Goal: Information Seeking & Learning: Learn about a topic

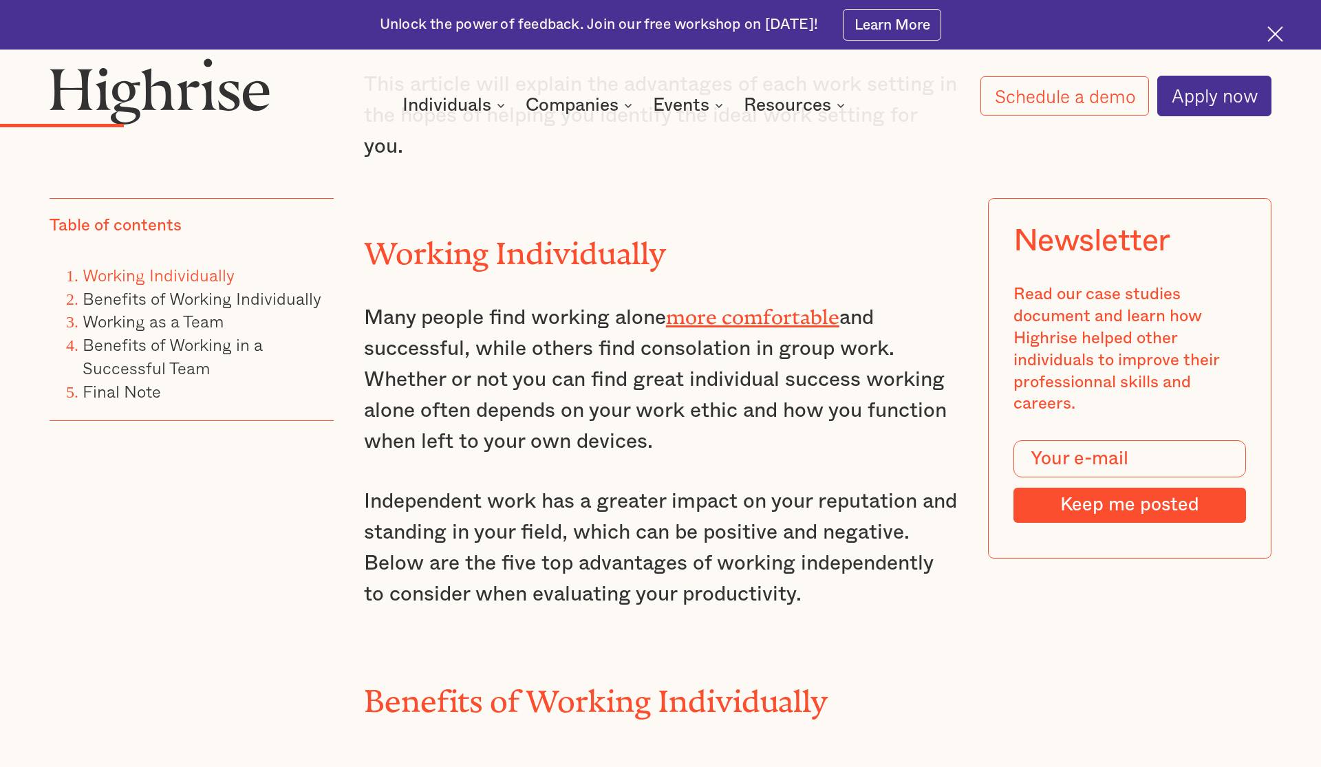
scroll to position [1461, 0]
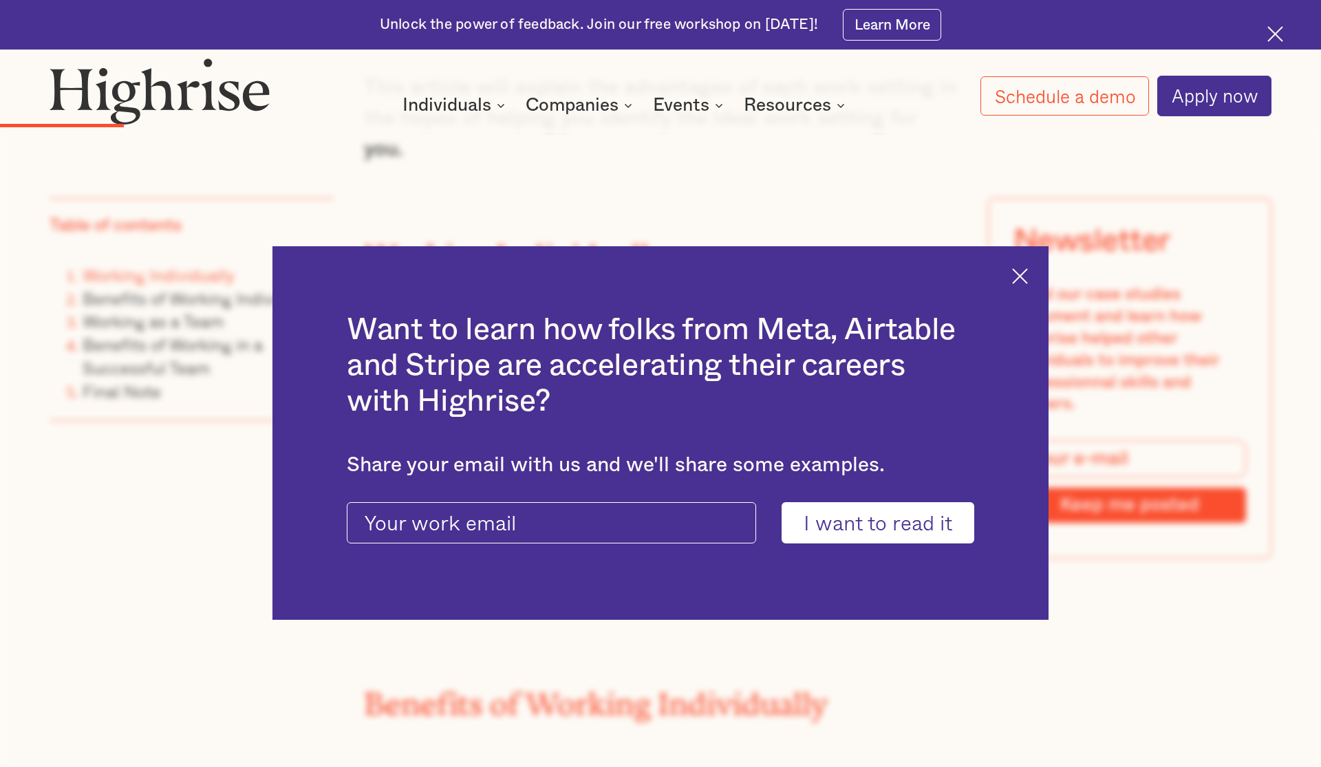
click at [1014, 275] on img at bounding box center [1020, 276] width 16 height 16
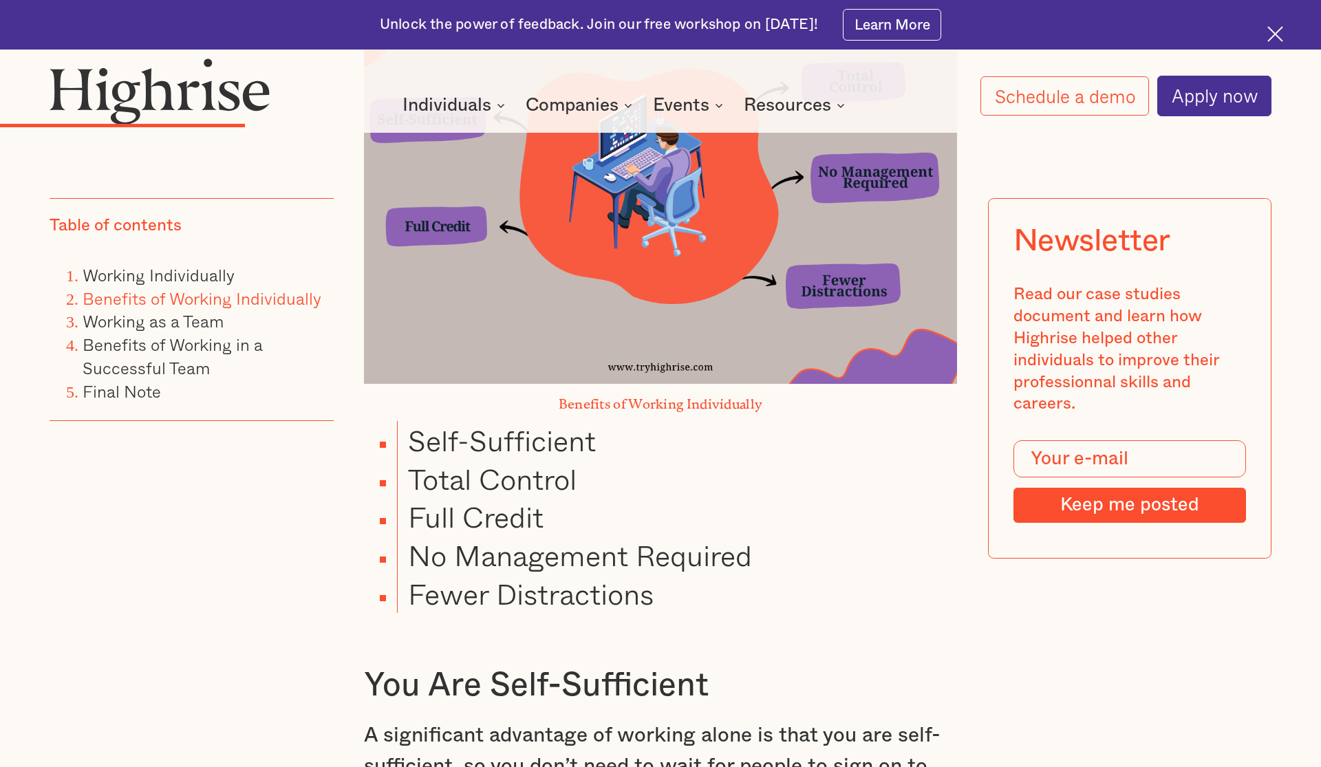
scroll to position [2295, 0]
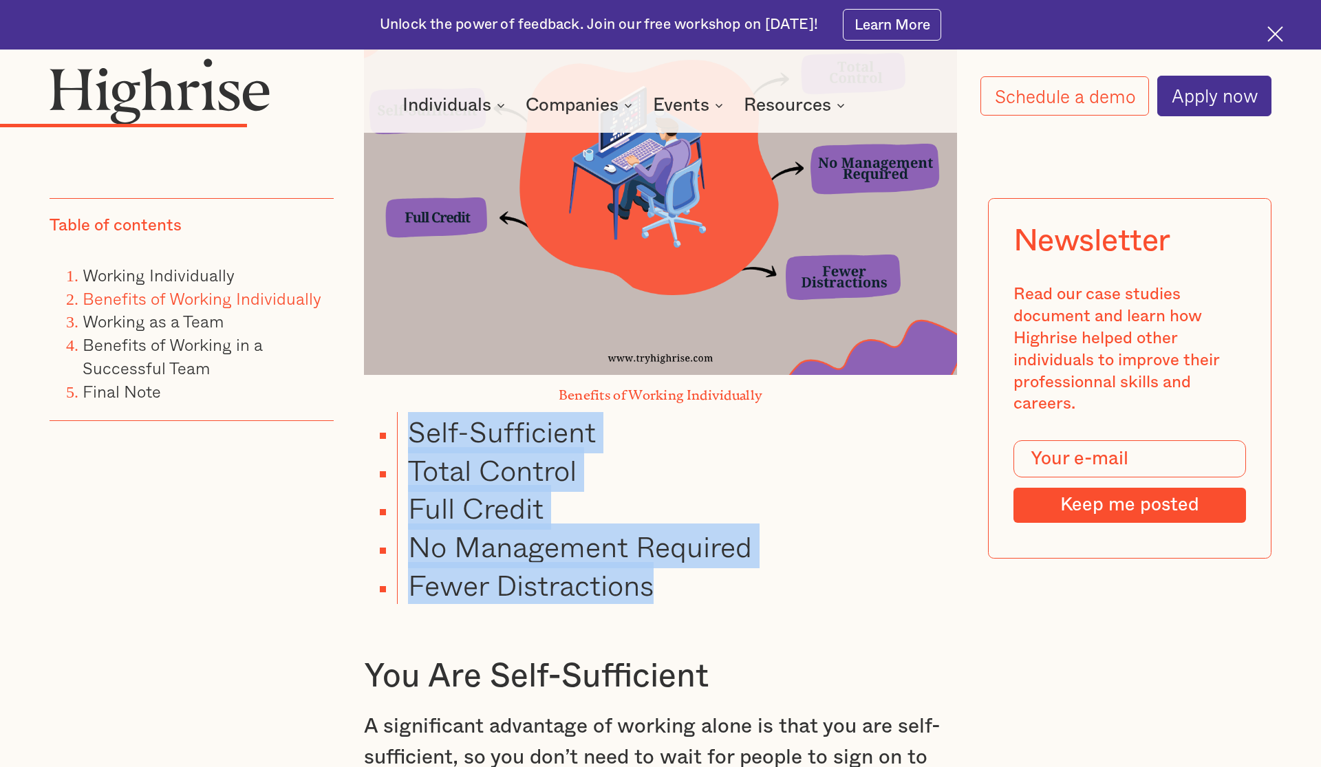
drag, startPoint x: 406, startPoint y: 424, endPoint x: 716, endPoint y: 571, distance: 343.3
click at [716, 571] on ul "Self-Sufficient Total Control Full Credit No Management Required Fewer Distract…" at bounding box center [648, 508] width 619 height 192
copy ul "Self-Sufficient Total Control Full Credit No Management Required Fewer Distract…"
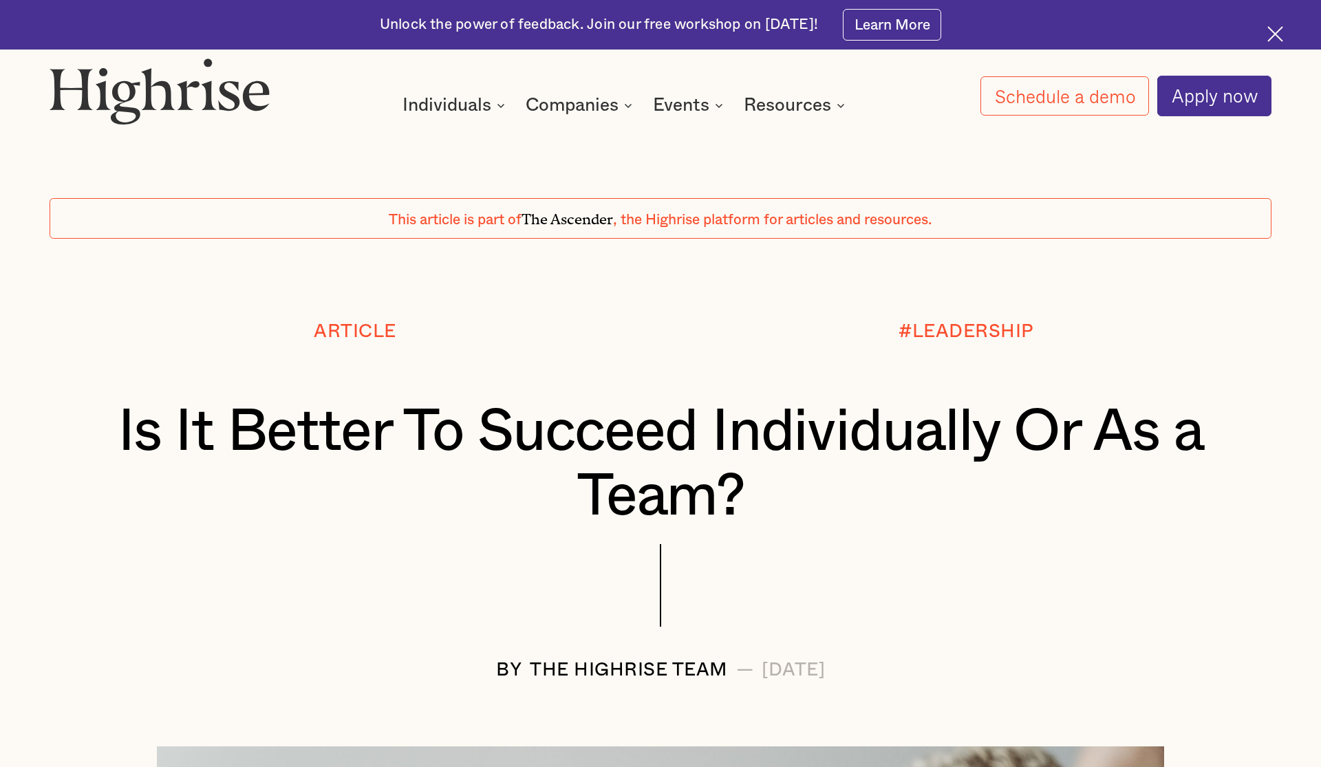
scroll to position [0, 0]
drag, startPoint x: 476, startPoint y: 666, endPoint x: 670, endPoint y: 668, distance: 194.8
click at [670, 668] on div "The Highrise Team" at bounding box center [629, 670] width 198 height 21
copy div "The Highrise Team"
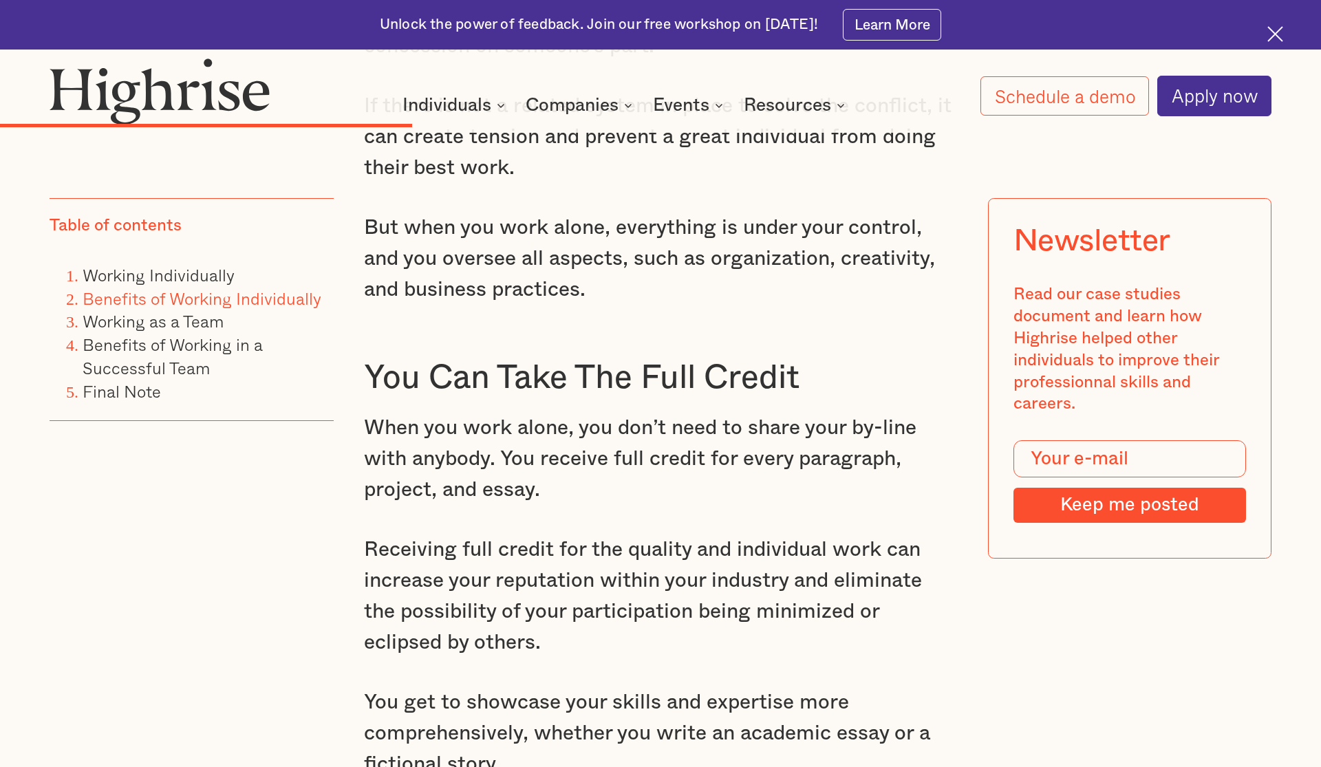
scroll to position [3427, 0]
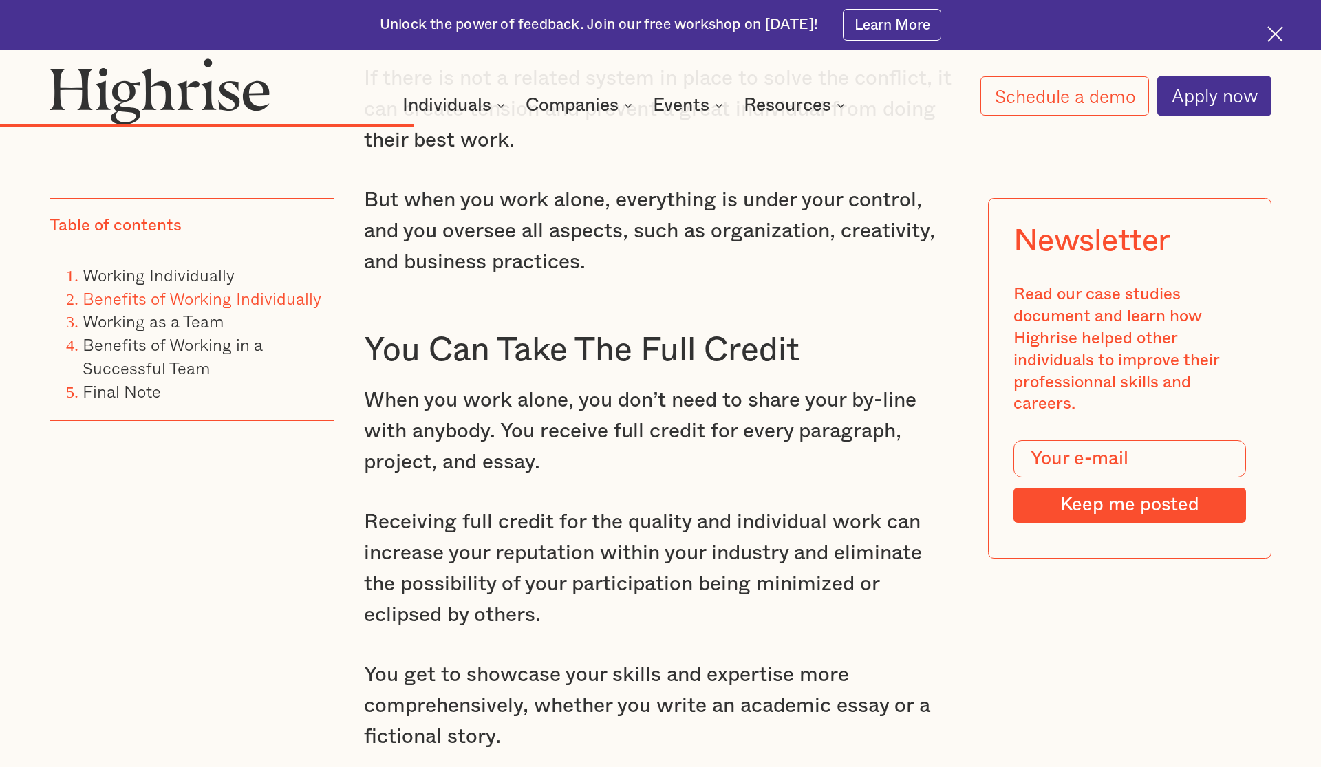
drag, startPoint x: 461, startPoint y: 499, endPoint x: 552, endPoint y: 580, distance: 121.9
click at [558, 580] on p "Receiving full credit for the quality and individual work can increase your rep…" at bounding box center [661, 569] width 594 height 124
click at [552, 580] on p "Receiving full credit for the quality and individual work can increase your rep…" at bounding box center [661, 569] width 594 height 124
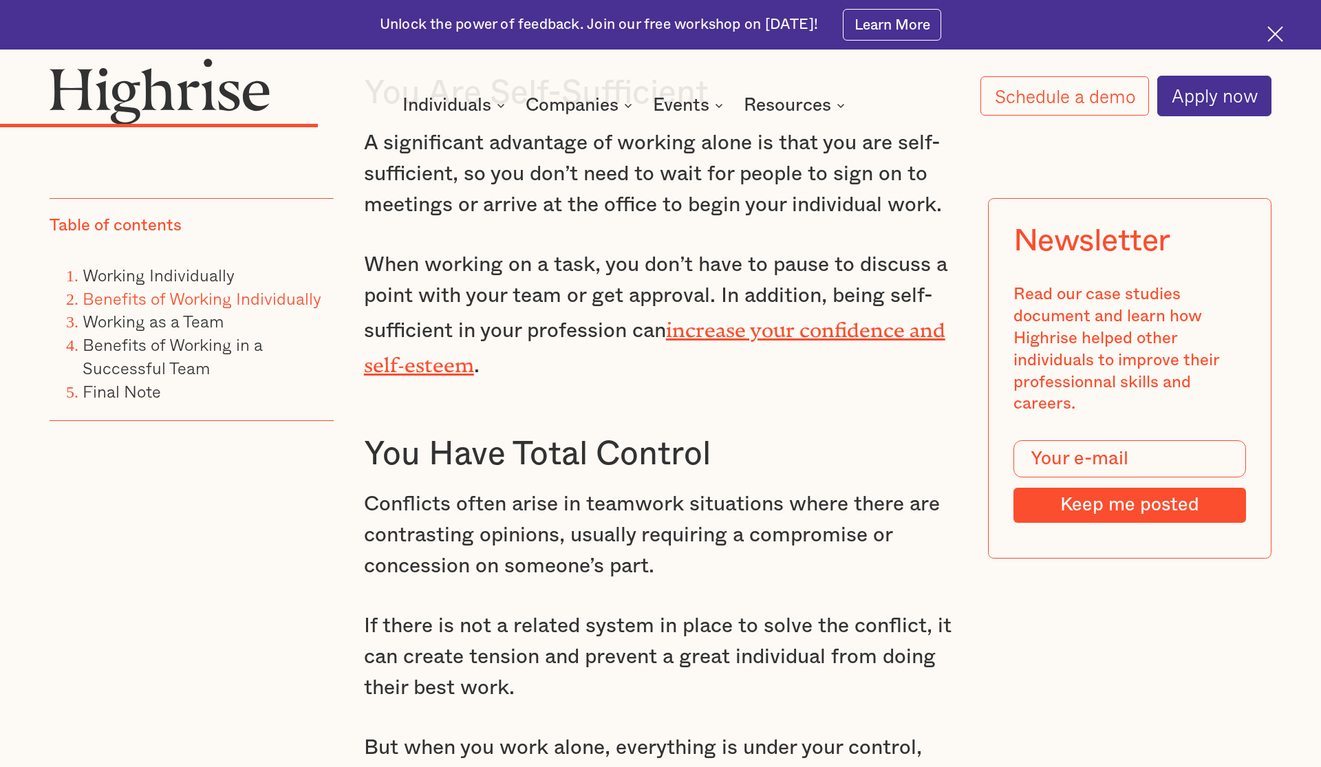
scroll to position [2887, 0]
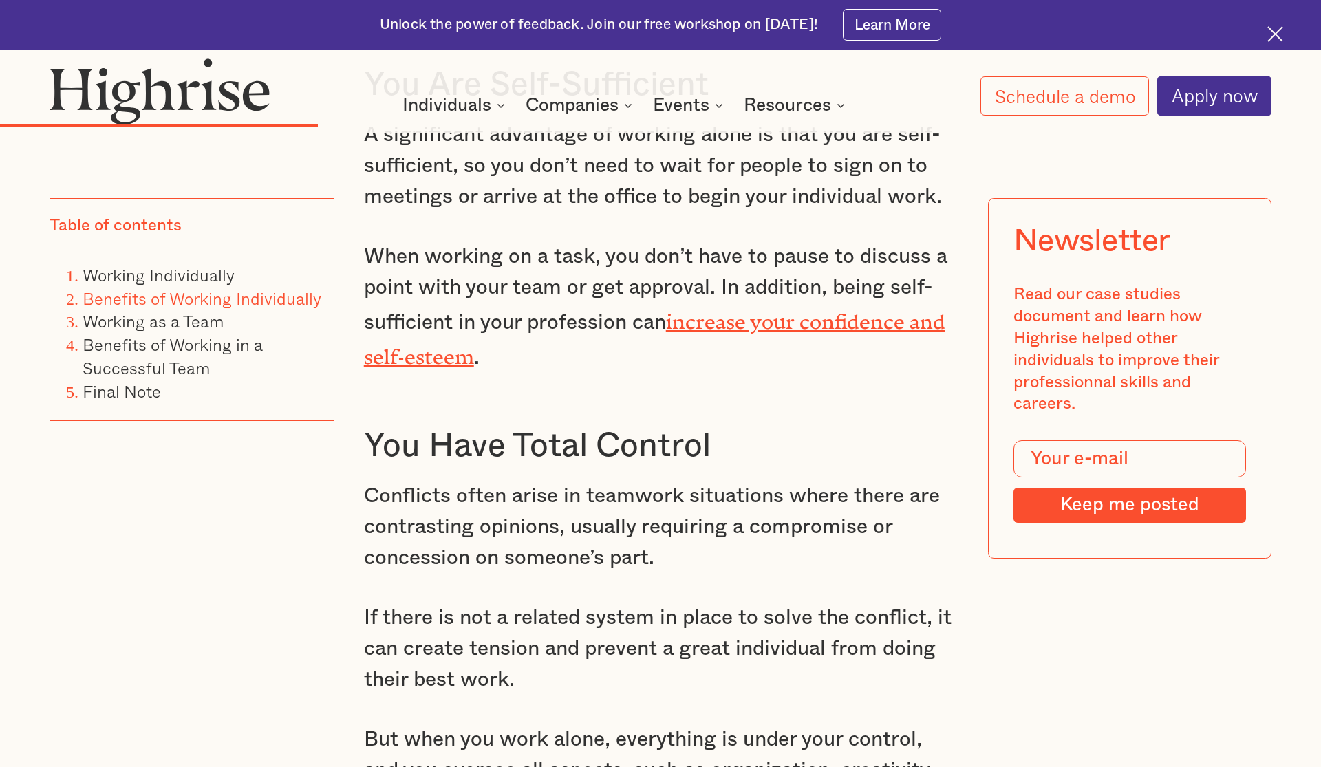
drag, startPoint x: 659, startPoint y: 540, endPoint x: 361, endPoint y: 468, distance: 305.8
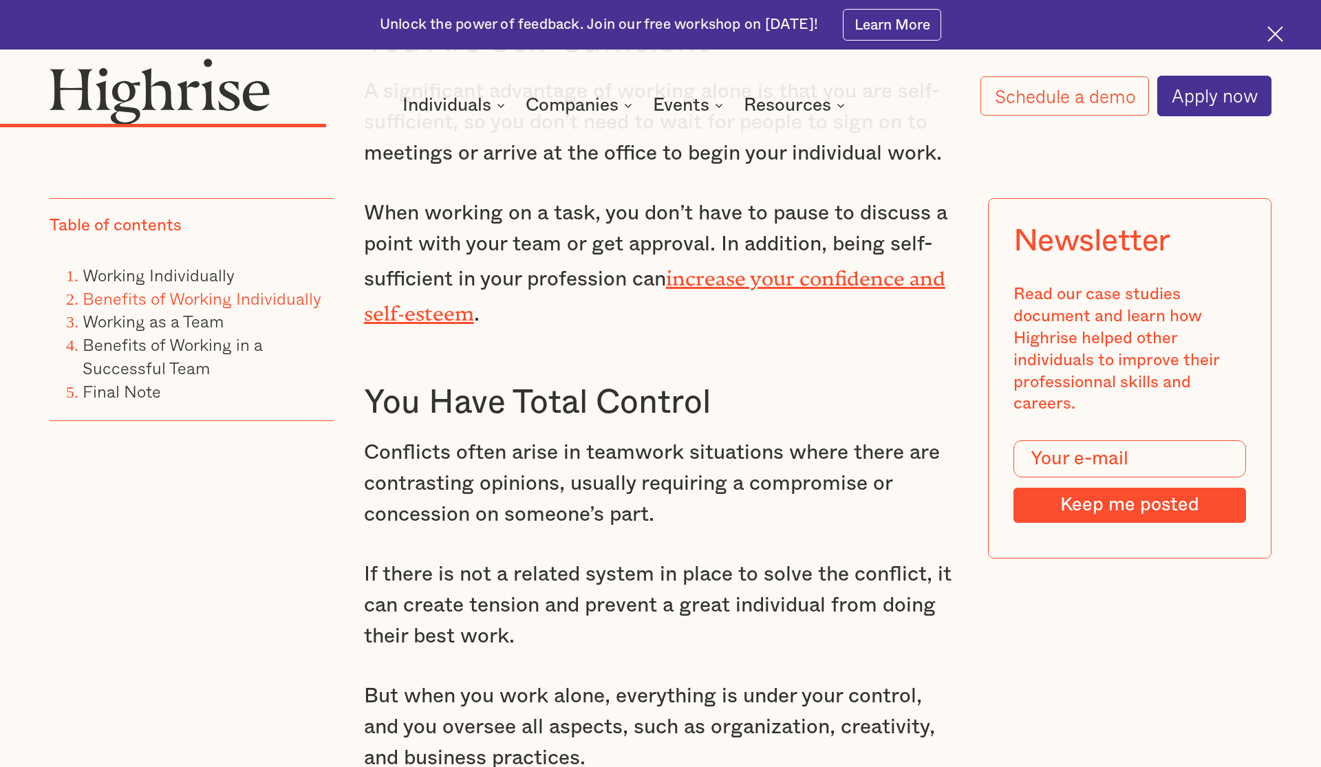
scroll to position [2966, 0]
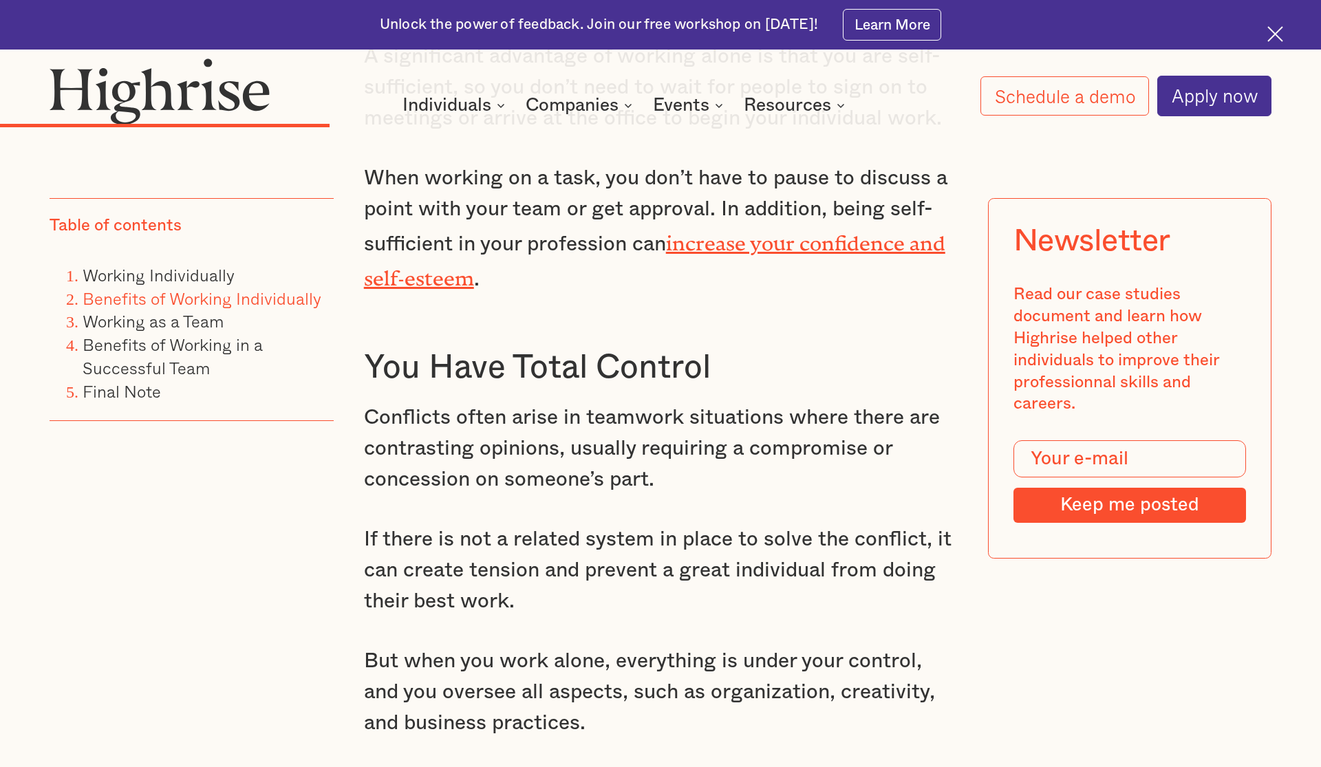
copy p "Conflicts often arise in teamwork situations where there are contrasting opinio…"
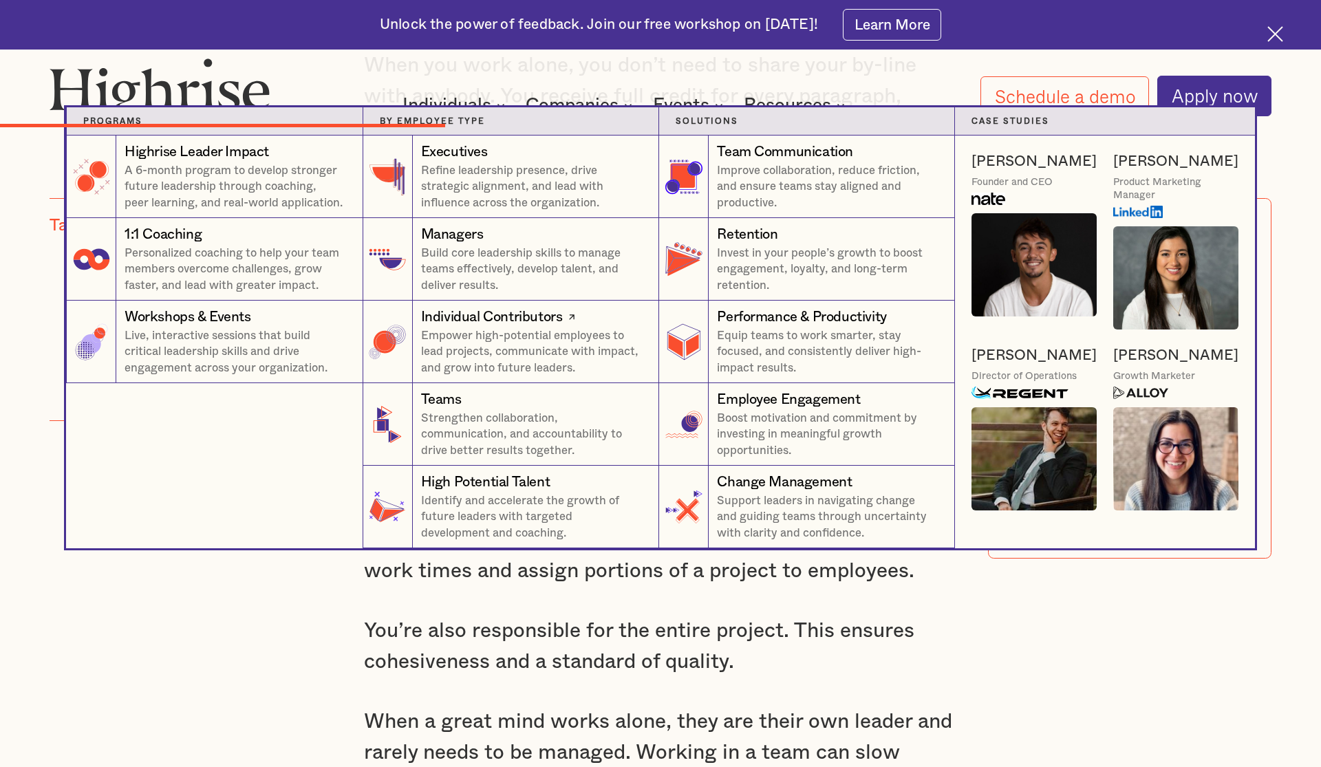
scroll to position [3801, 0]
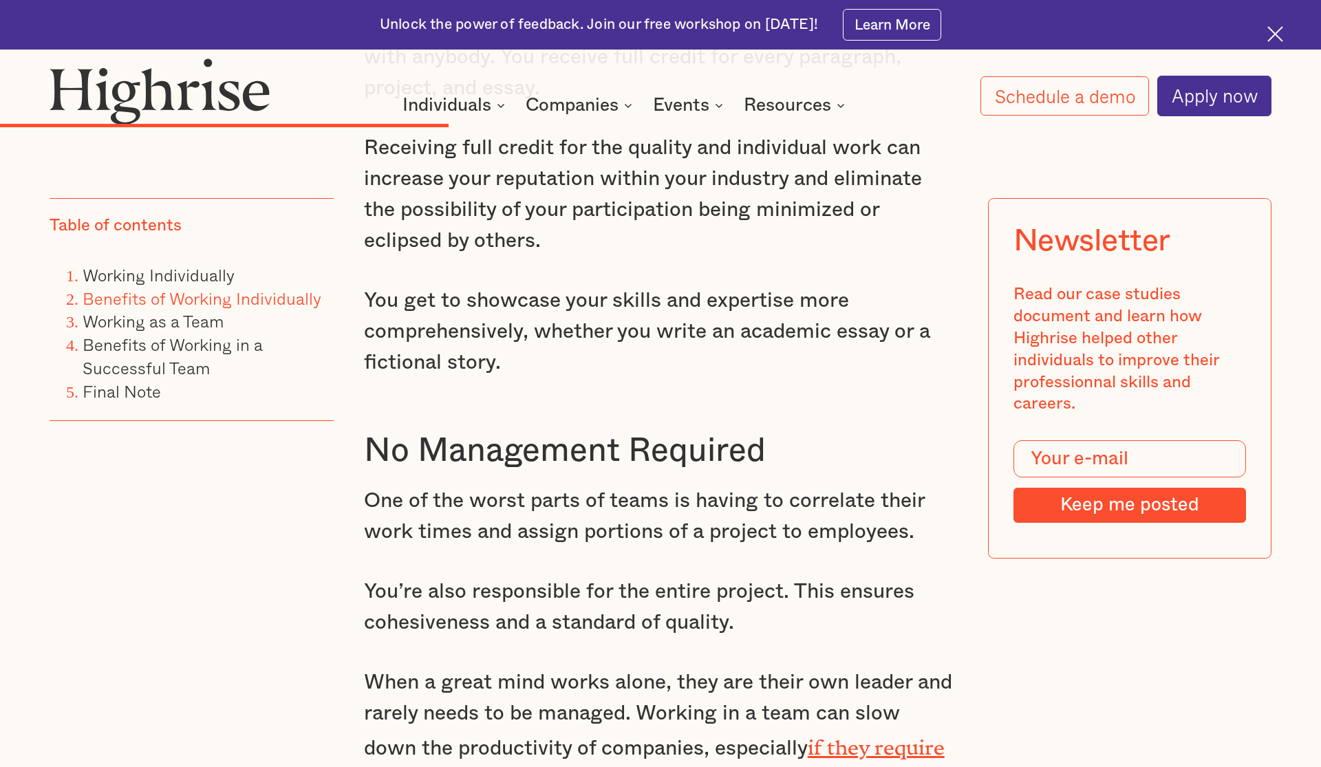
drag, startPoint x: 355, startPoint y: 474, endPoint x: 916, endPoint y: 507, distance: 561.9
copy p "One of the worst parts of teams is having to correlate their work times and ass…"
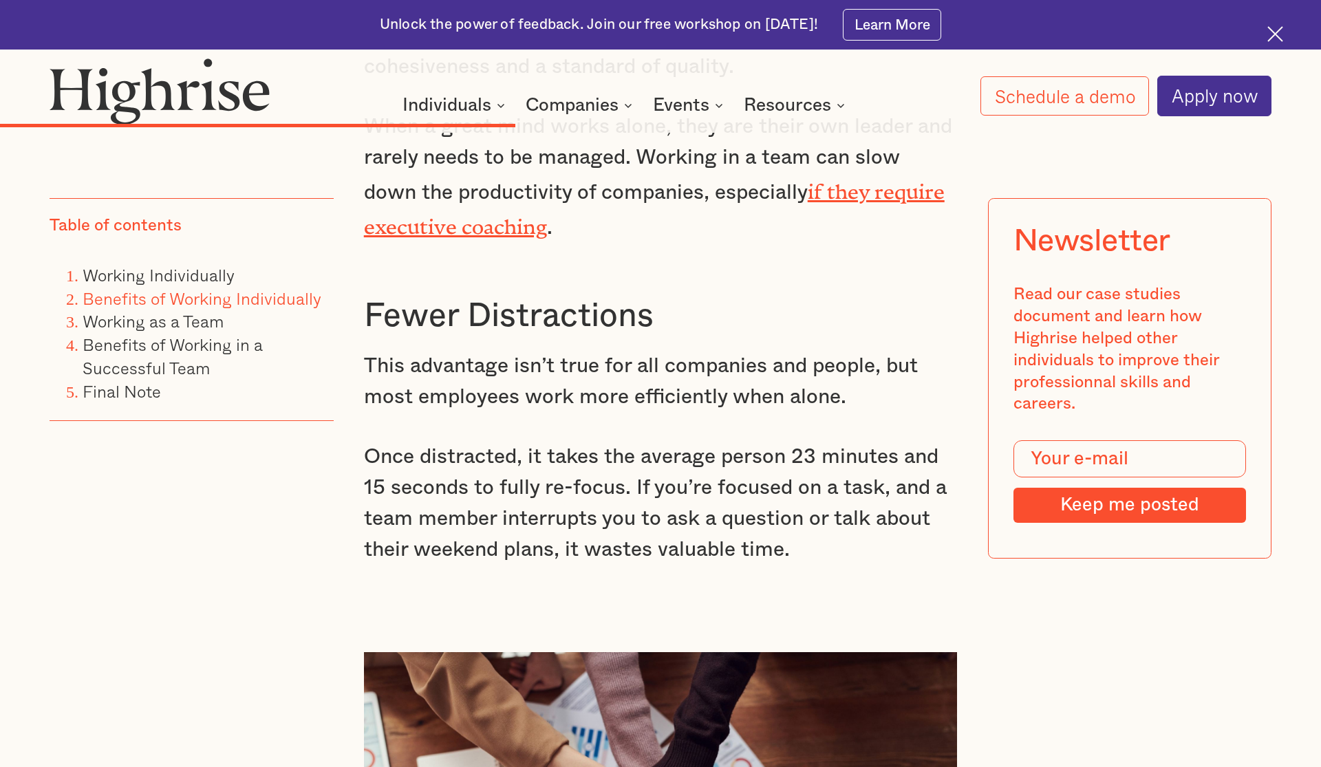
scroll to position [4383, 0]
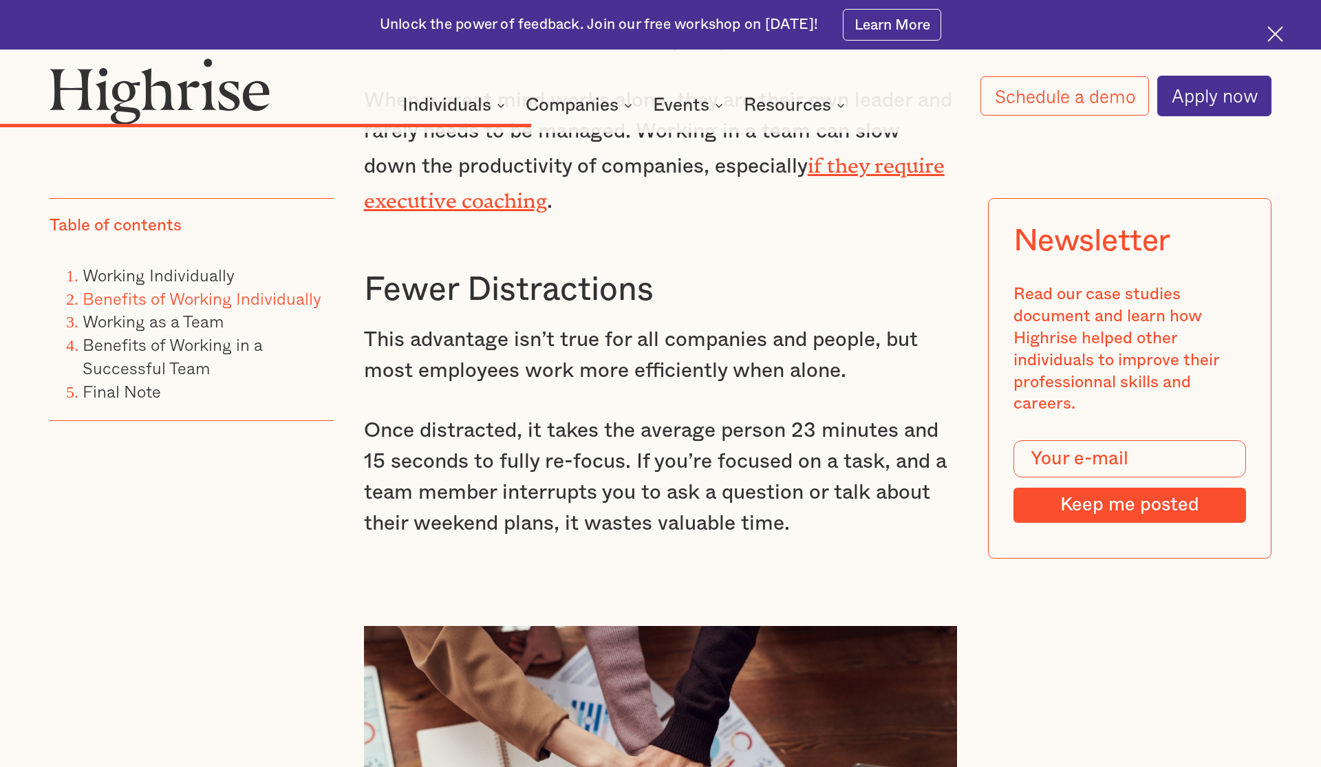
click at [455, 325] on p "This advantage isn’t true for all companies and people, but most employees work…" at bounding box center [661, 356] width 594 height 62
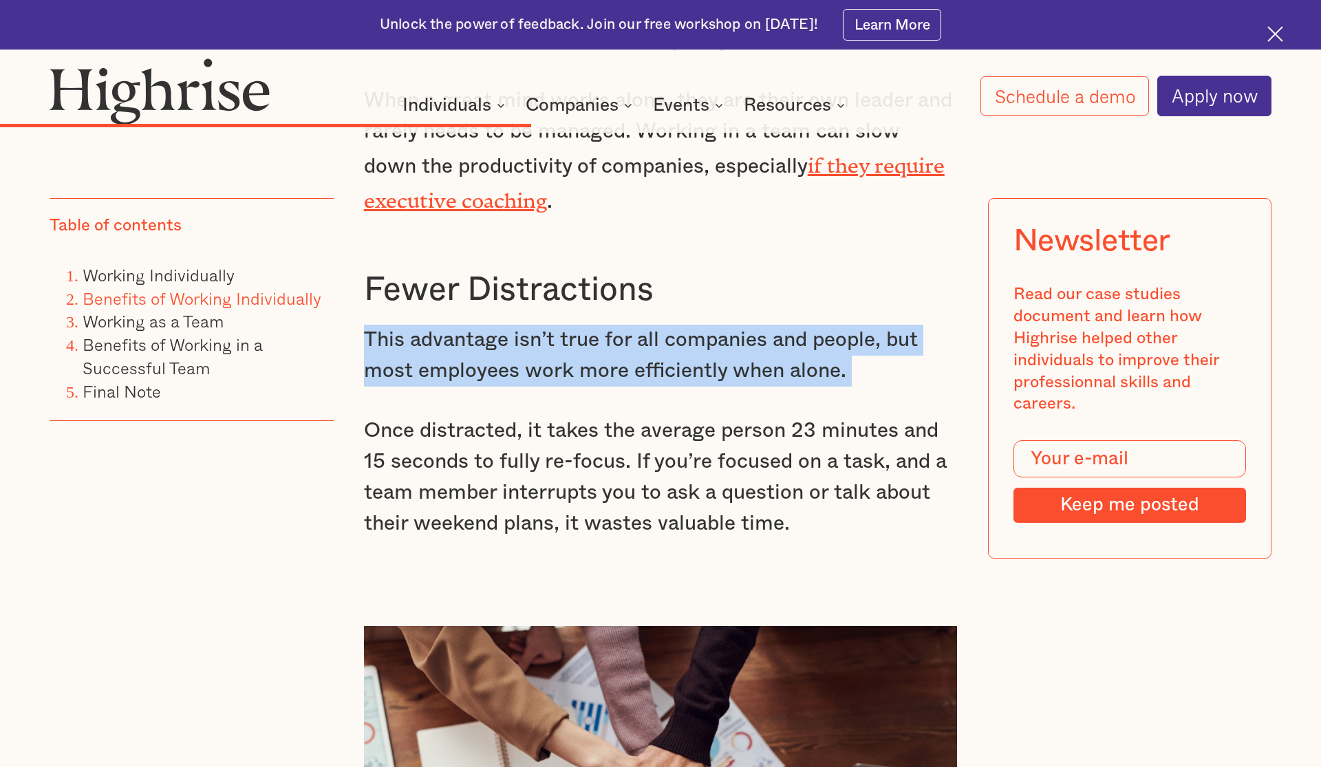
click at [455, 325] on p "This advantage isn’t true for all companies and people, but most employees work…" at bounding box center [661, 356] width 594 height 62
click at [579, 337] on p "This advantage isn’t true for all companies and people, but most employees work…" at bounding box center [661, 356] width 594 height 62
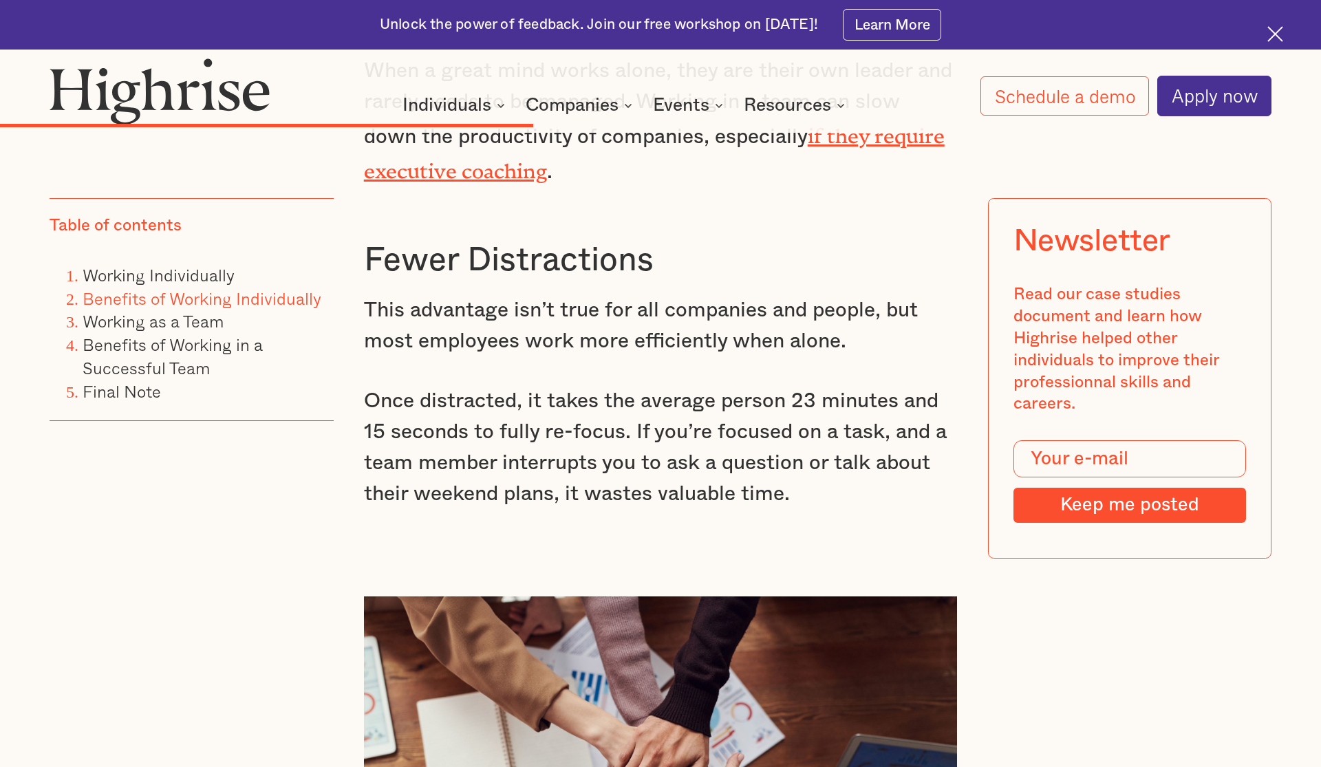
scroll to position [4425, 0]
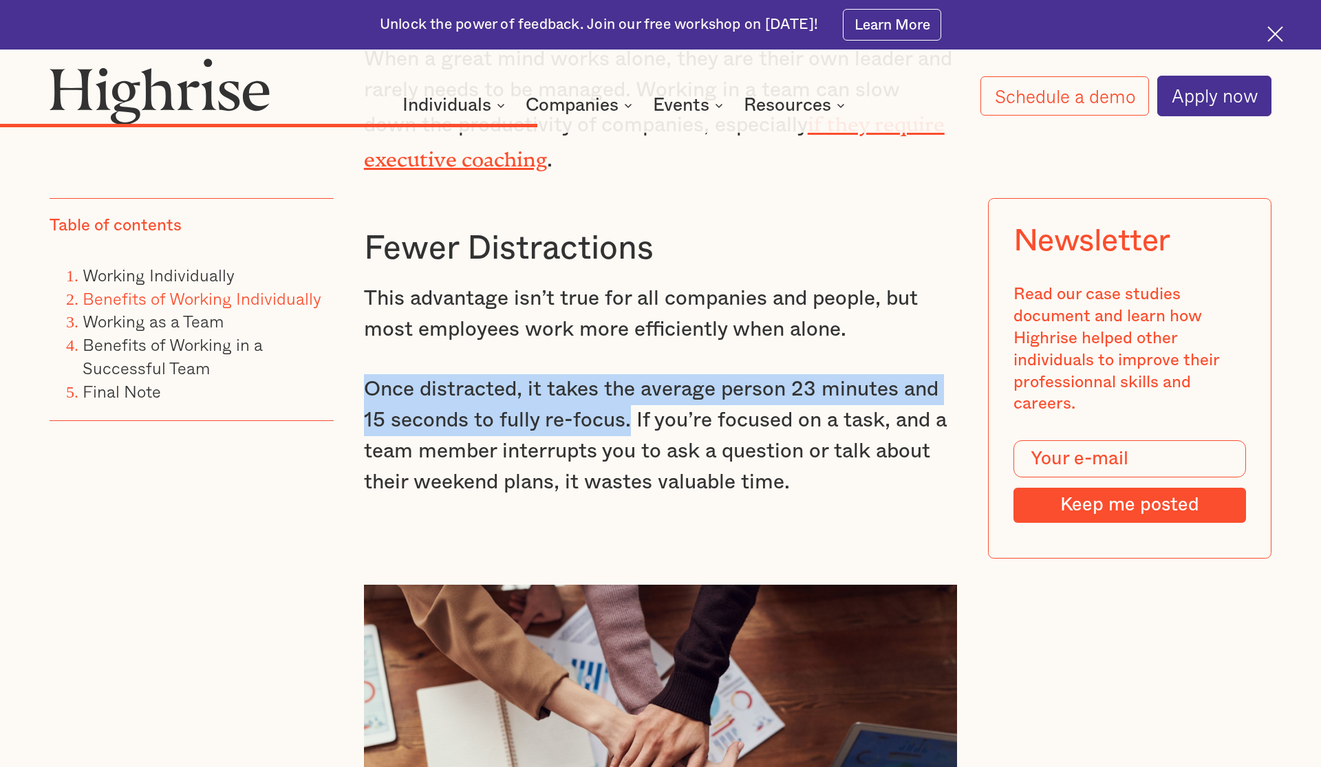
drag, startPoint x: 364, startPoint y: 345, endPoint x: 628, endPoint y: 387, distance: 266.9
click at [628, 387] on p "Once distracted, it takes the average person 23 minutes and 15 seconds to fully…" at bounding box center [661, 436] width 594 height 124
copy p "Once distracted, it takes the average person 23 minutes and 15 seconds to fully…"
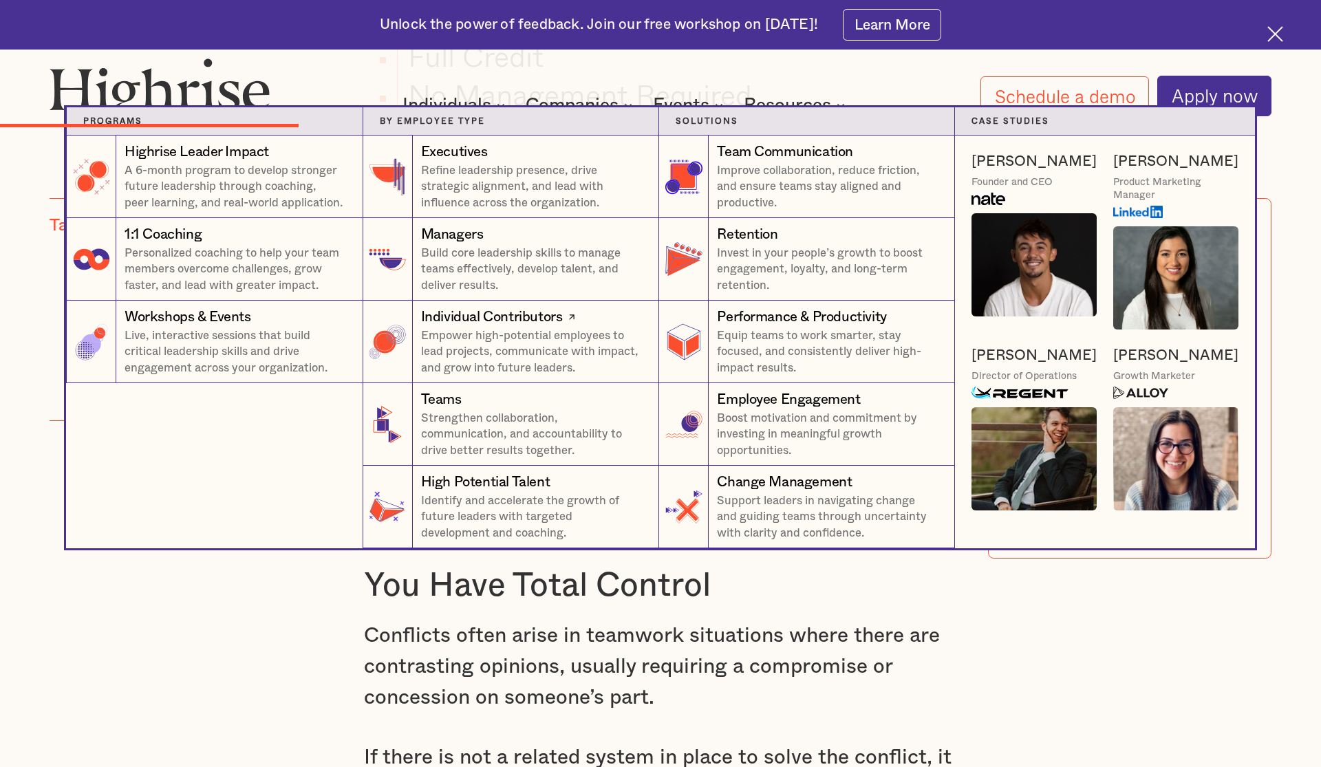
scroll to position [2754, 0]
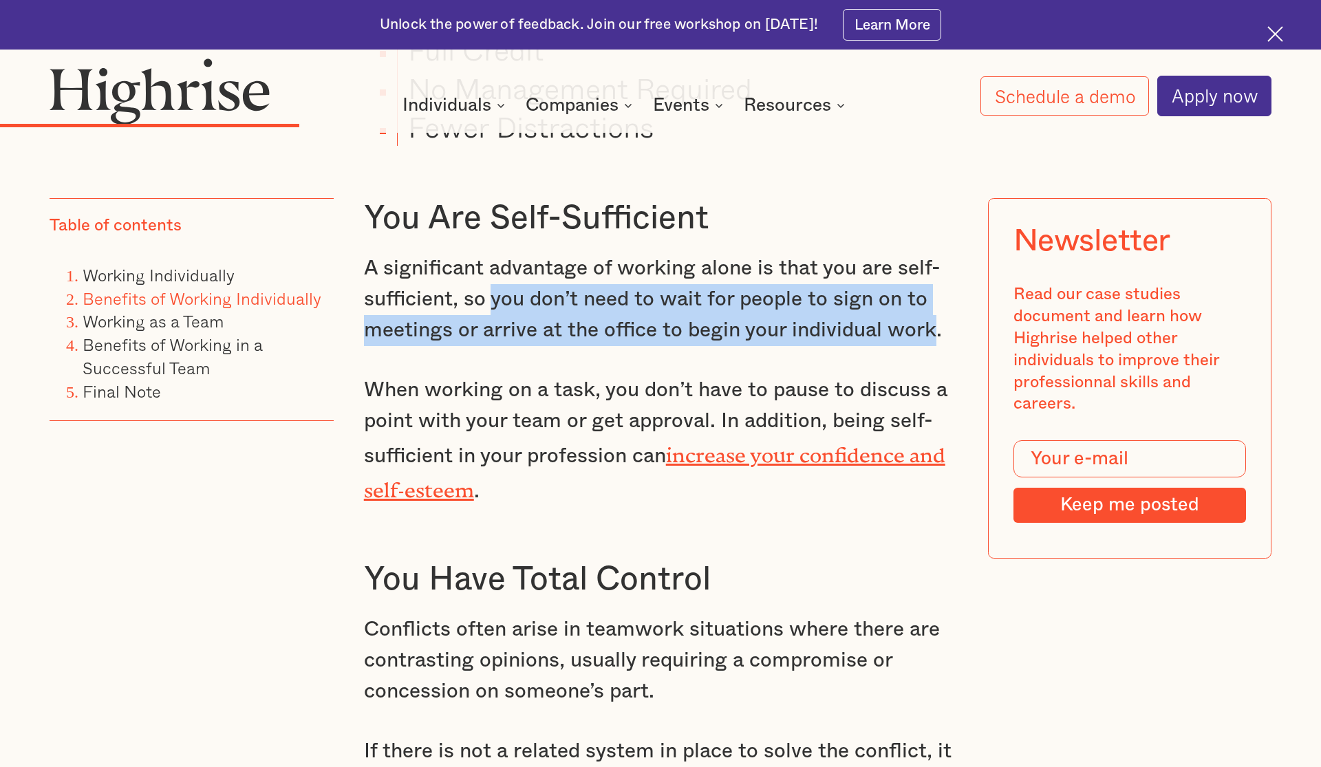
drag, startPoint x: 491, startPoint y: 282, endPoint x: 933, endPoint y: 311, distance: 442.8
click at [933, 311] on p "A significant advantage of working alone is that you are self-sufficient, so yo…" at bounding box center [661, 299] width 594 height 93
copy p "you don’t need to wait for people to sign on to meetings or arrive at the offic…"
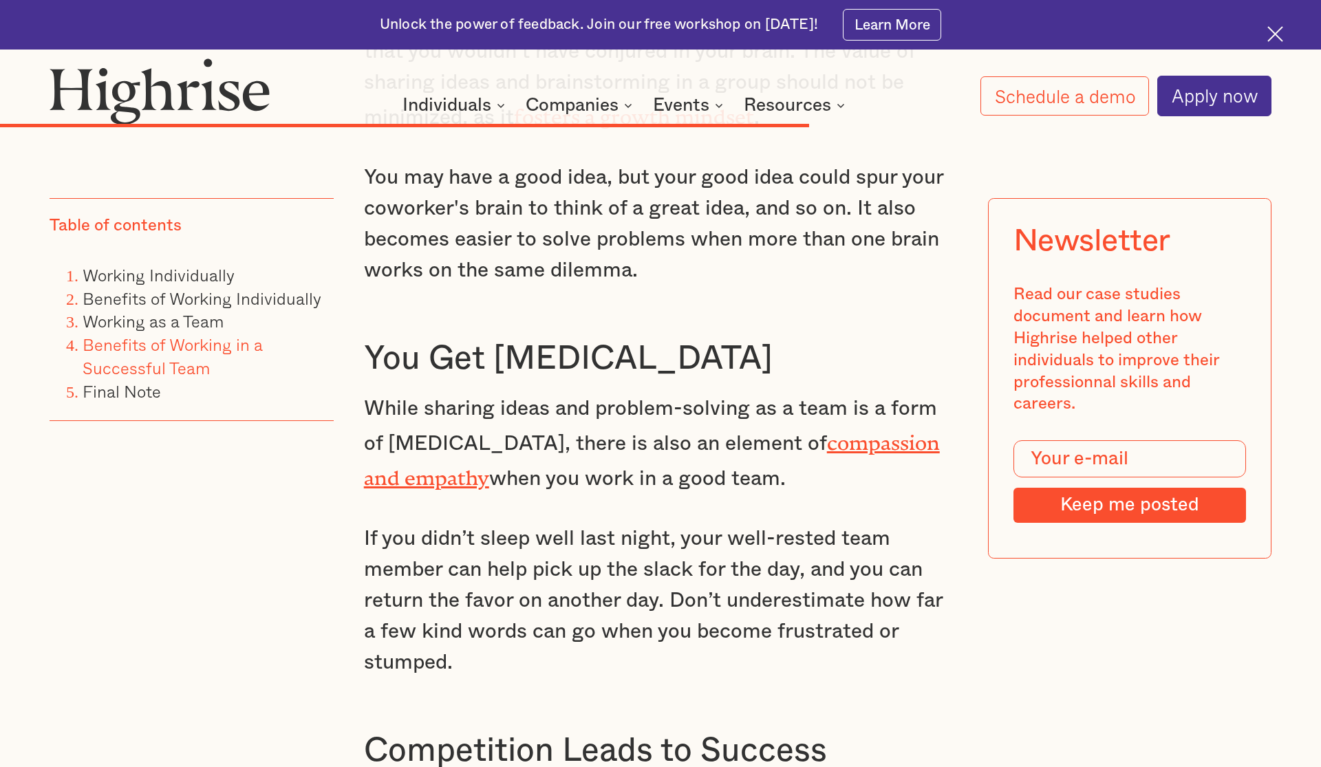
scroll to position [6344, 0]
